Goal: Answer question/provide support

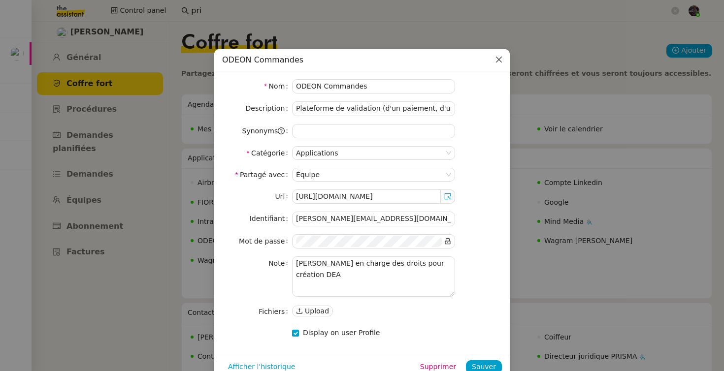
click at [501, 68] on span "Close" at bounding box center [499, 60] width 22 height 22
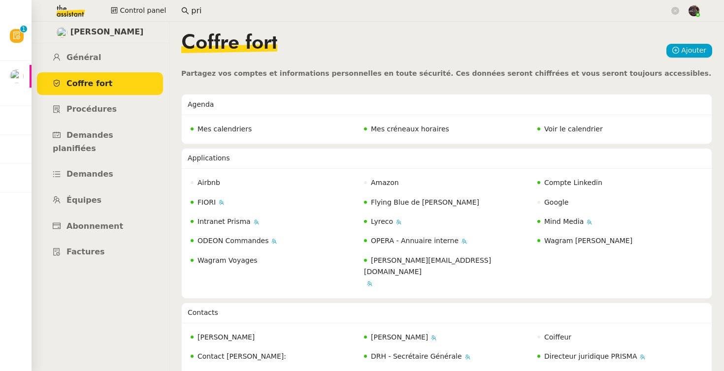
click at [201, 9] on input "pri" at bounding box center [430, 10] width 478 height 13
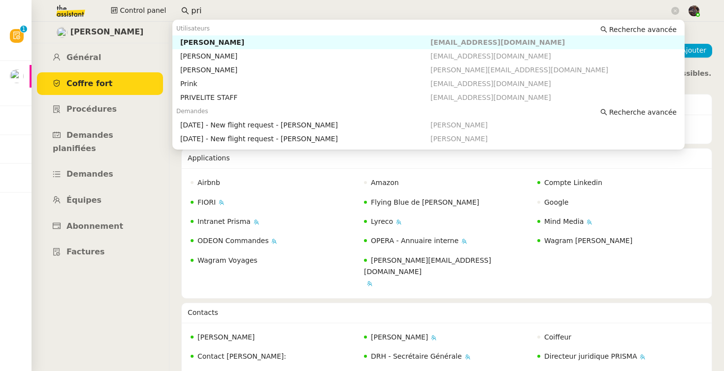
click at [201, 9] on input "pri" at bounding box center [430, 10] width 478 height 13
paste input "[PERSON_NAME]"
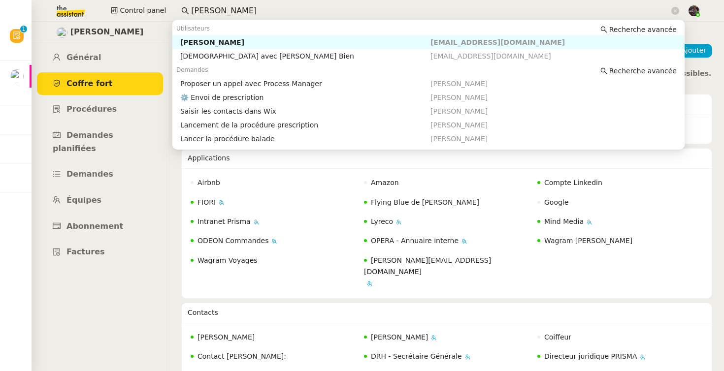
click at [215, 43] on div "[PERSON_NAME]" at bounding box center [305, 42] width 250 height 9
type input "[PERSON_NAME]"
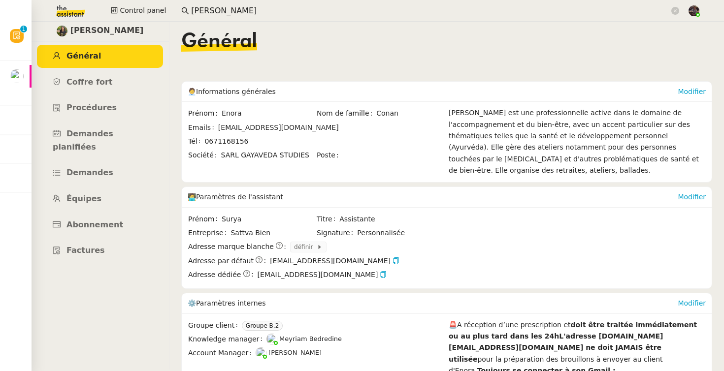
scroll to position [2, 0]
click at [253, 10] on input "[PERSON_NAME]" at bounding box center [430, 10] width 478 height 13
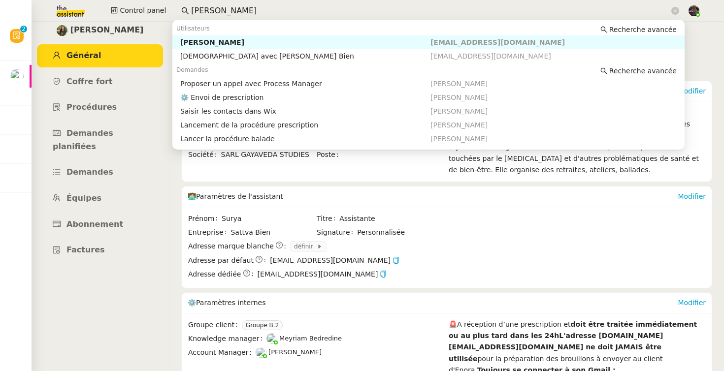
click at [241, 46] on div "[PERSON_NAME]" at bounding box center [305, 42] width 250 height 9
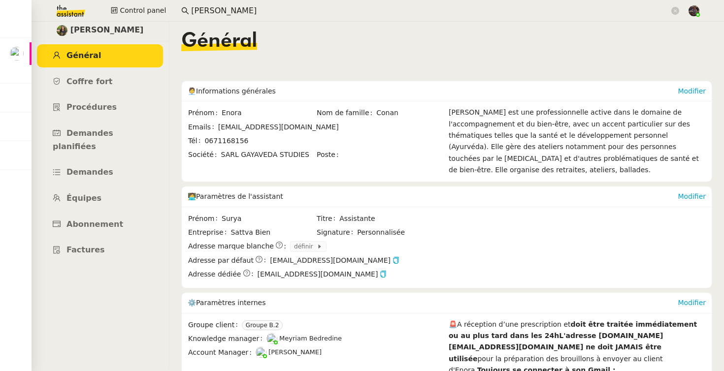
click at [75, 3] on img at bounding box center [63, 11] width 76 height 22
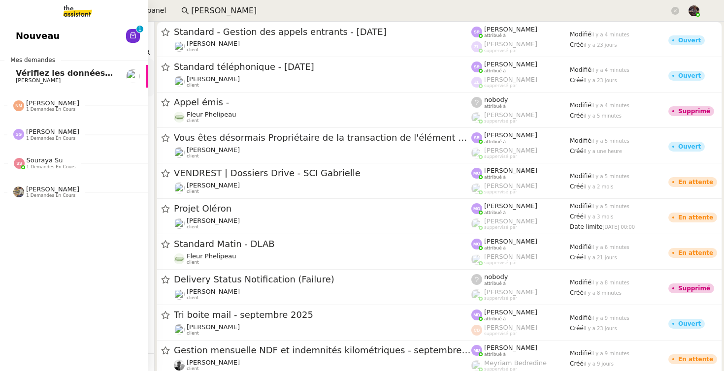
click at [89, 164] on nz-divider "Souraya Su 1 demandes en cours" at bounding box center [78, 163] width 148 height 13
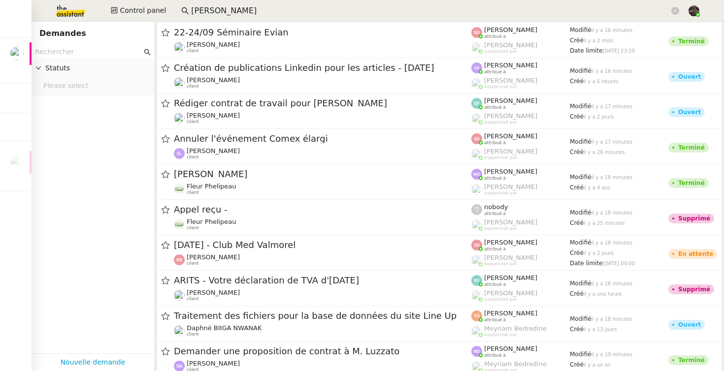
scroll to position [651, 0]
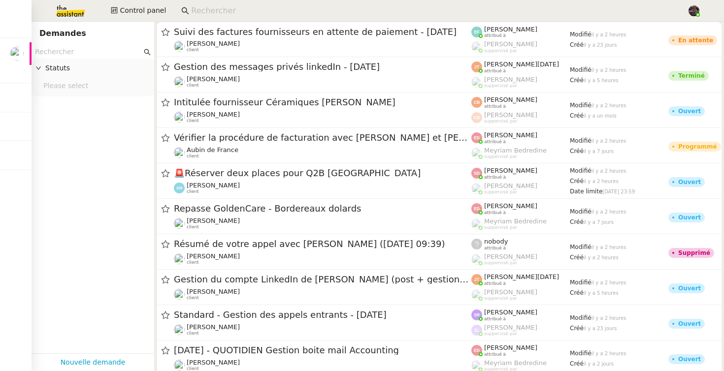
click at [207, 10] on input at bounding box center [434, 10] width 486 height 13
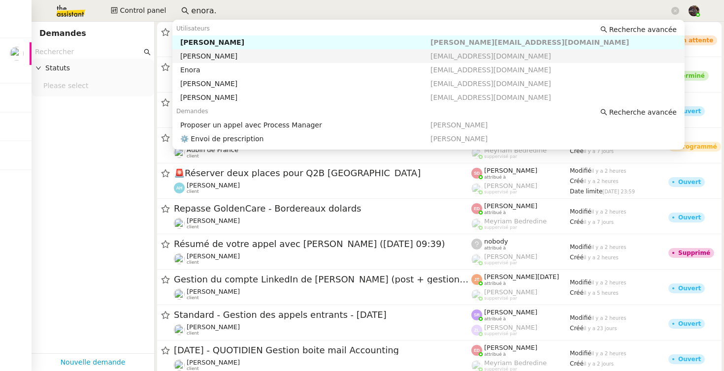
click at [351, 54] on div "[PERSON_NAME]" at bounding box center [305, 56] width 250 height 9
type input "enora."
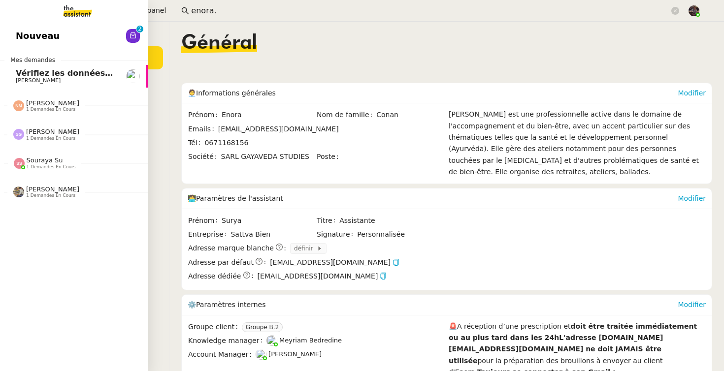
click at [47, 35] on span "Nouveau" at bounding box center [38, 36] width 44 height 15
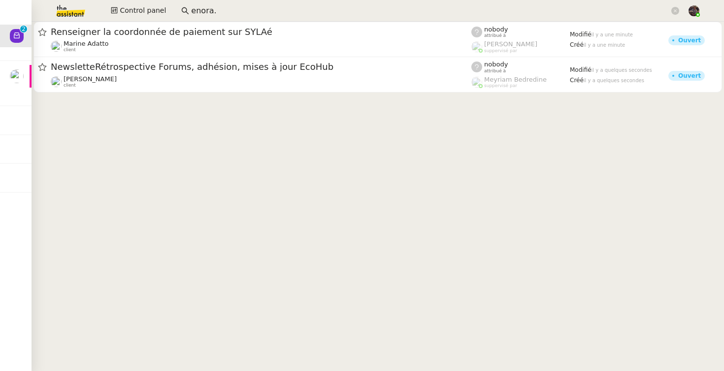
click at [263, 166] on cdk-virtual-scroll-viewport "Renseigner la coordonnée de paiement sur SYLAé [PERSON_NAME] client nobody attr…" at bounding box center [378, 197] width 692 height 350
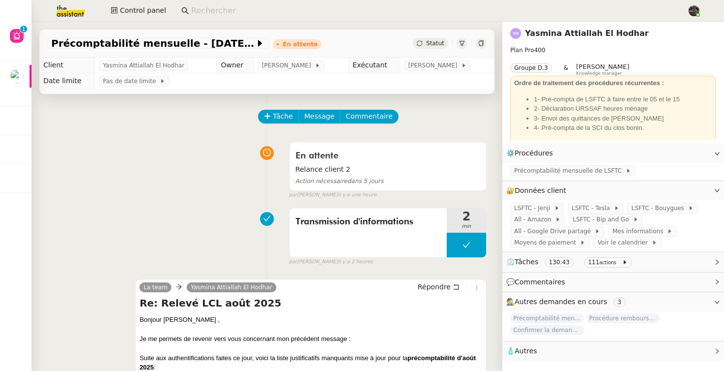
click at [72, 15] on img at bounding box center [63, 11] width 76 height 22
